Goal: Task Accomplishment & Management: Manage account settings

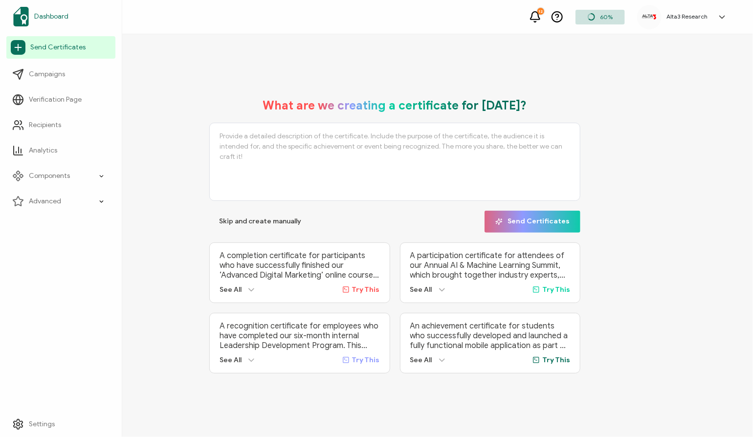
click at [50, 15] on span "Dashboard" at bounding box center [51, 17] width 34 height 10
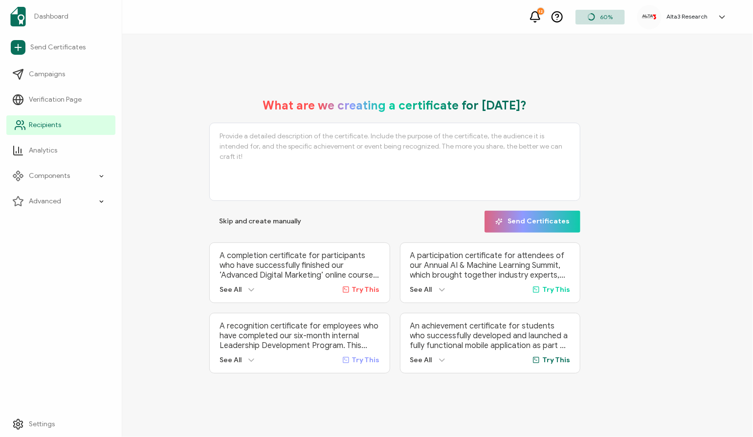
click at [45, 126] on span "Recipients" at bounding box center [45, 125] width 32 height 10
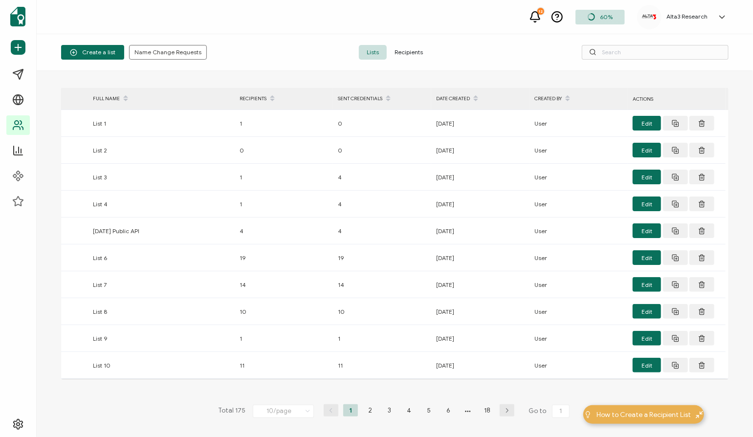
click at [411, 53] on span "Recipients" at bounding box center [409, 52] width 44 height 15
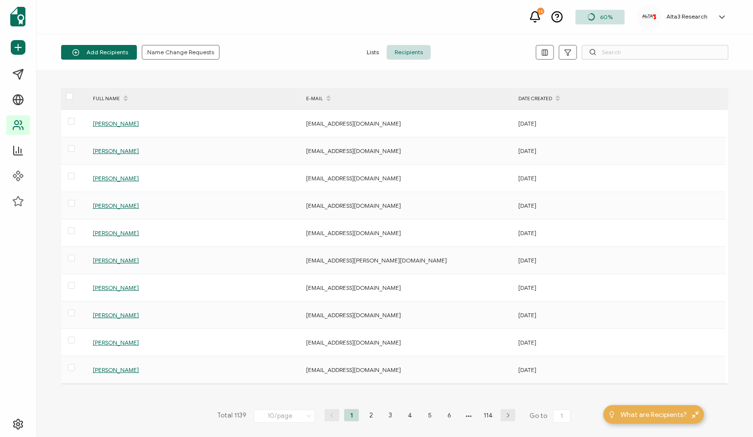
click at [510, 413] on icon "button" at bounding box center [508, 416] width 15 height 6
click at [508, 413] on icon "button" at bounding box center [508, 416] width 15 height 6
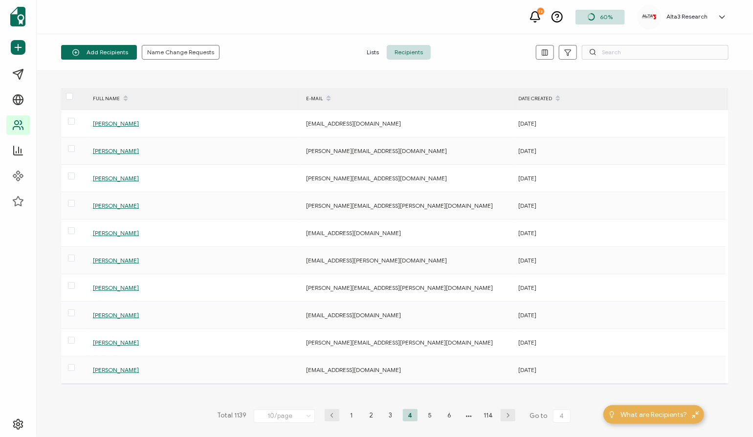
click at [330, 413] on icon "button" at bounding box center [332, 416] width 15 height 6
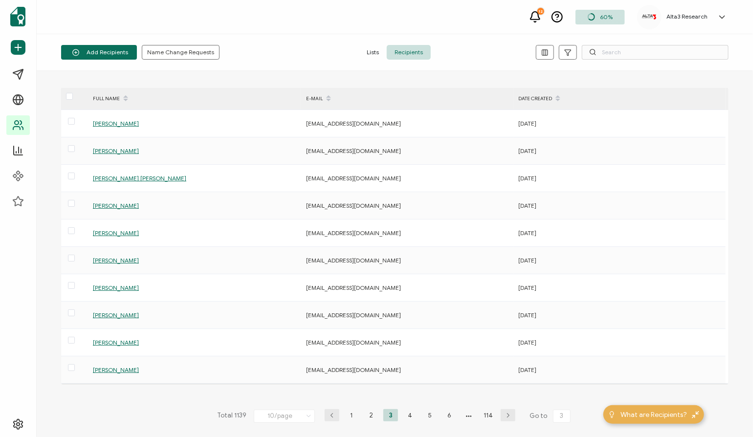
click at [332, 413] on icon "button" at bounding box center [332, 416] width 15 height 6
click at [619, 49] on input "text" at bounding box center [655, 52] width 147 height 15
paste input "[EMAIL_ADDRESS][DOMAIN_NAME]"
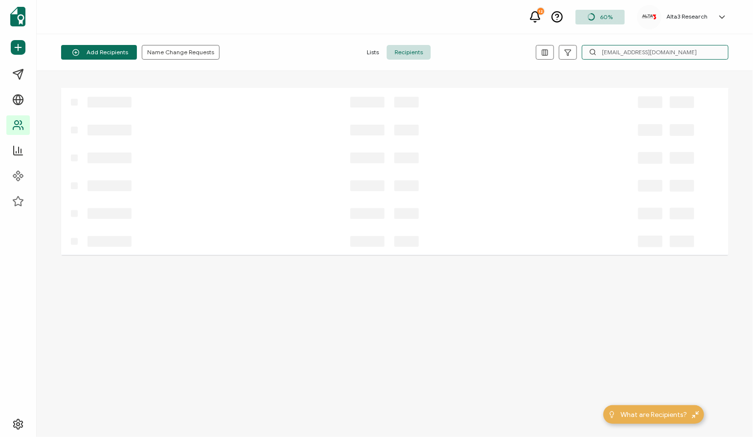
type input "[EMAIL_ADDRESS][DOMAIN_NAME]"
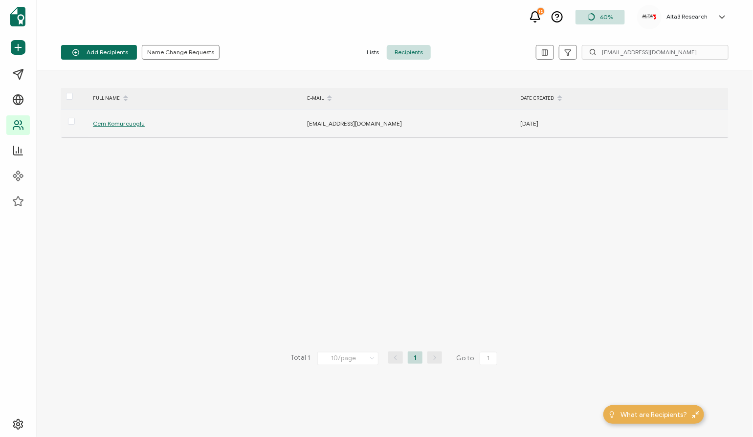
click at [130, 122] on span "Cem Komurcuoglu" at bounding box center [119, 123] width 52 height 7
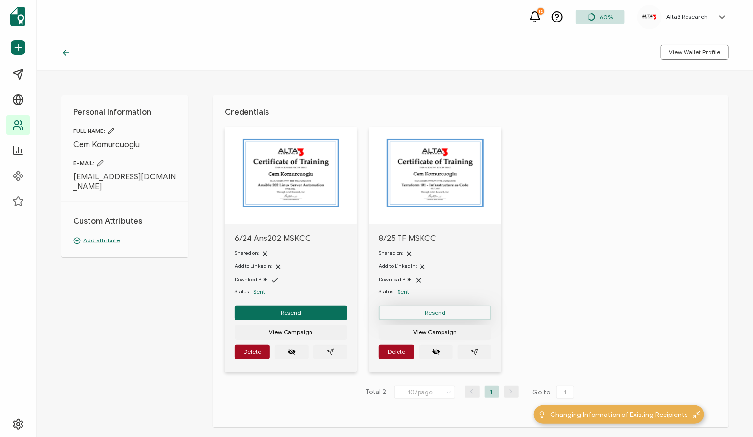
click at [301, 314] on span "Resend" at bounding box center [291, 313] width 21 height 6
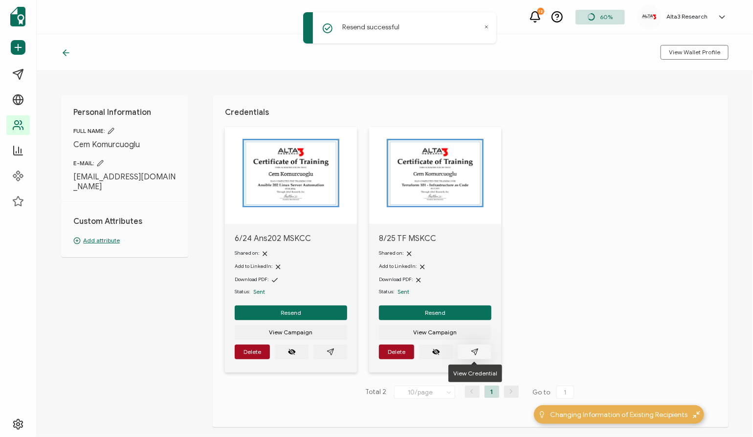
click at [479, 351] on button "button" at bounding box center [475, 352] width 34 height 15
